Goal: Navigation & Orientation: Find specific page/section

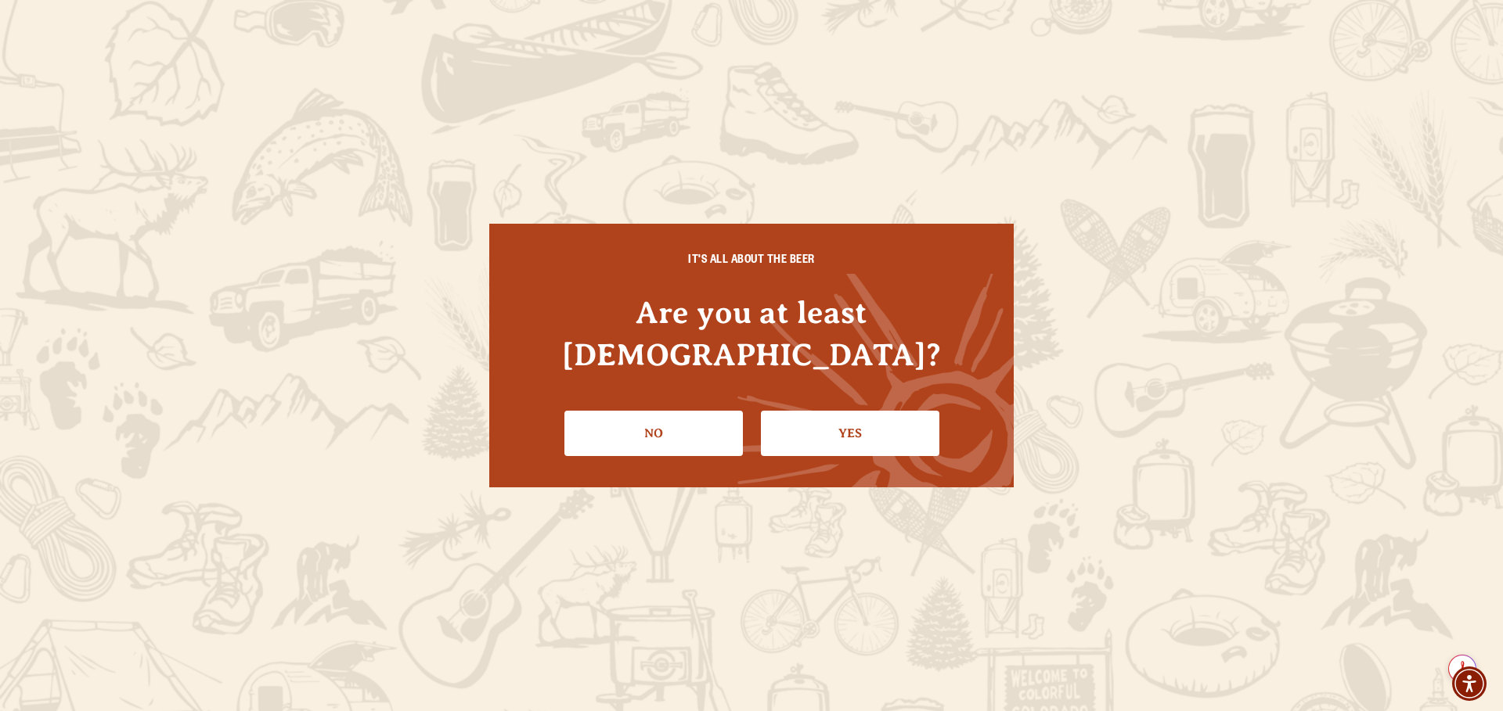
click at [847, 417] on link "Yes" at bounding box center [850, 433] width 178 height 45
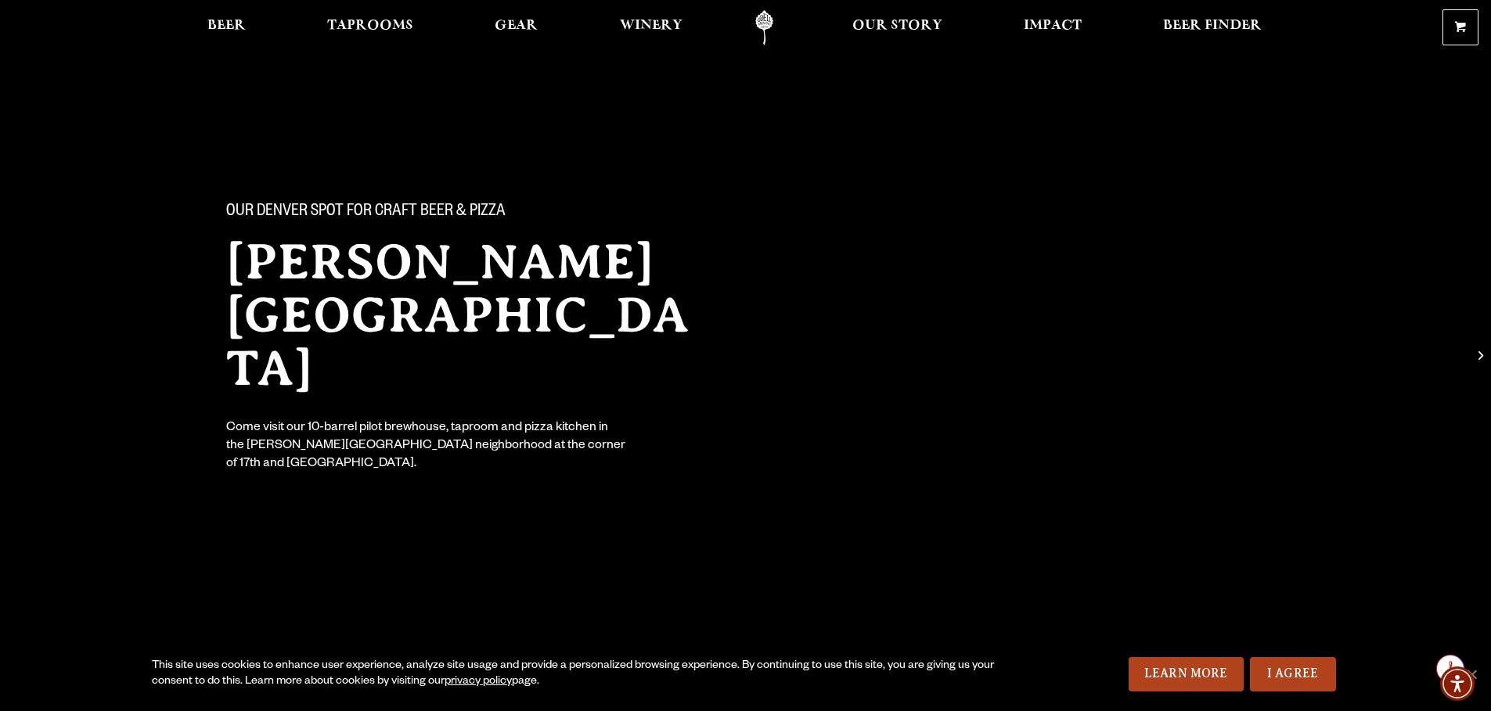
click at [380, 20] on span "Taprooms" at bounding box center [370, 26] width 86 height 13
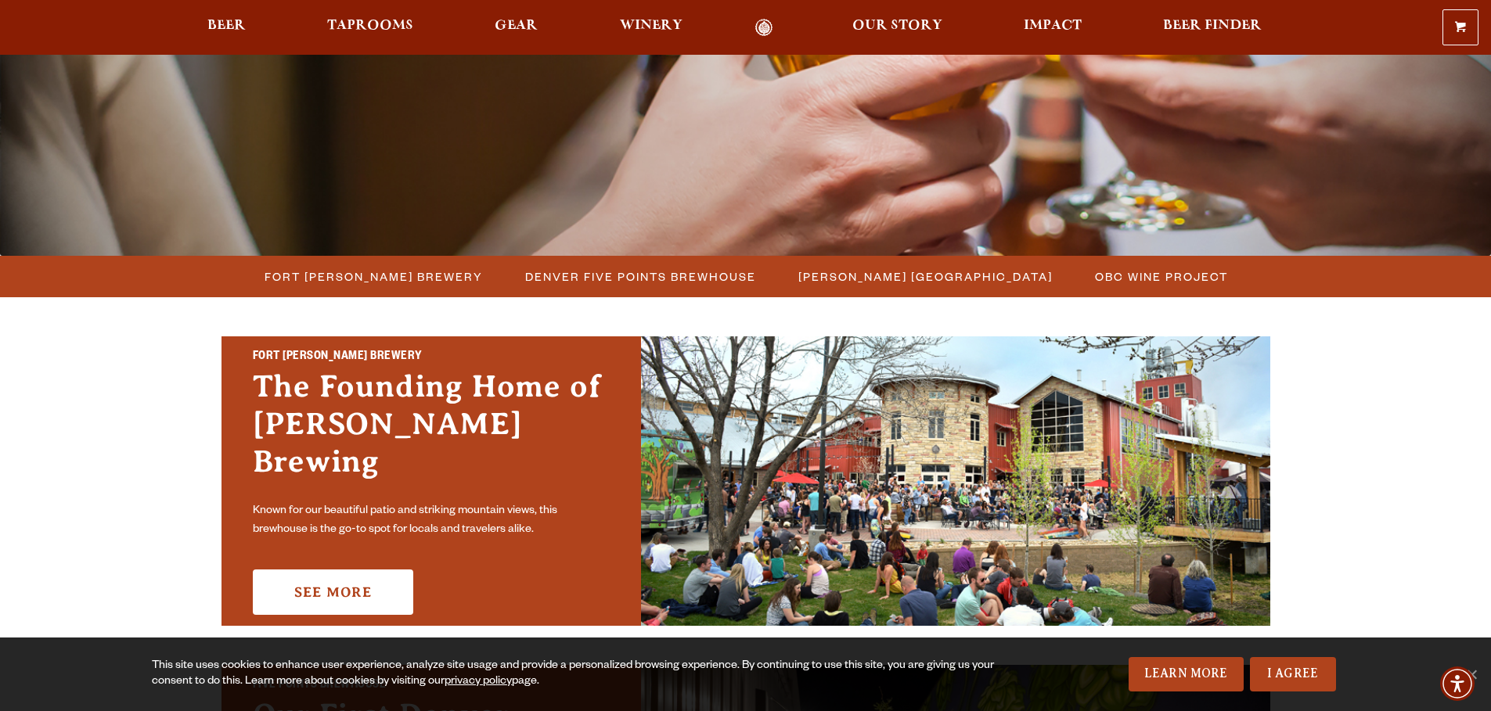
scroll to position [313, 0]
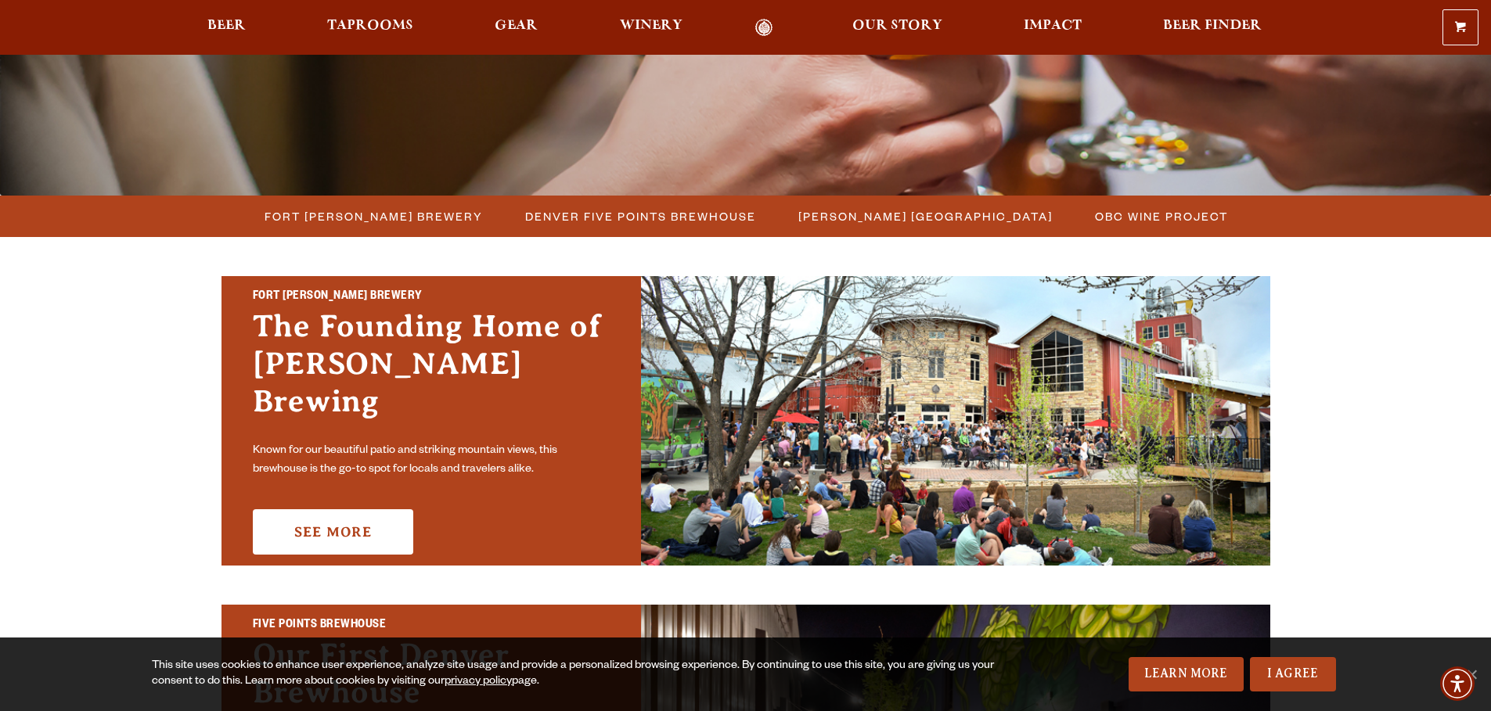
click at [924, 211] on span "[PERSON_NAME] [GEOGRAPHIC_DATA]" at bounding box center [925, 216] width 254 height 23
